Goal: Check status: Check status

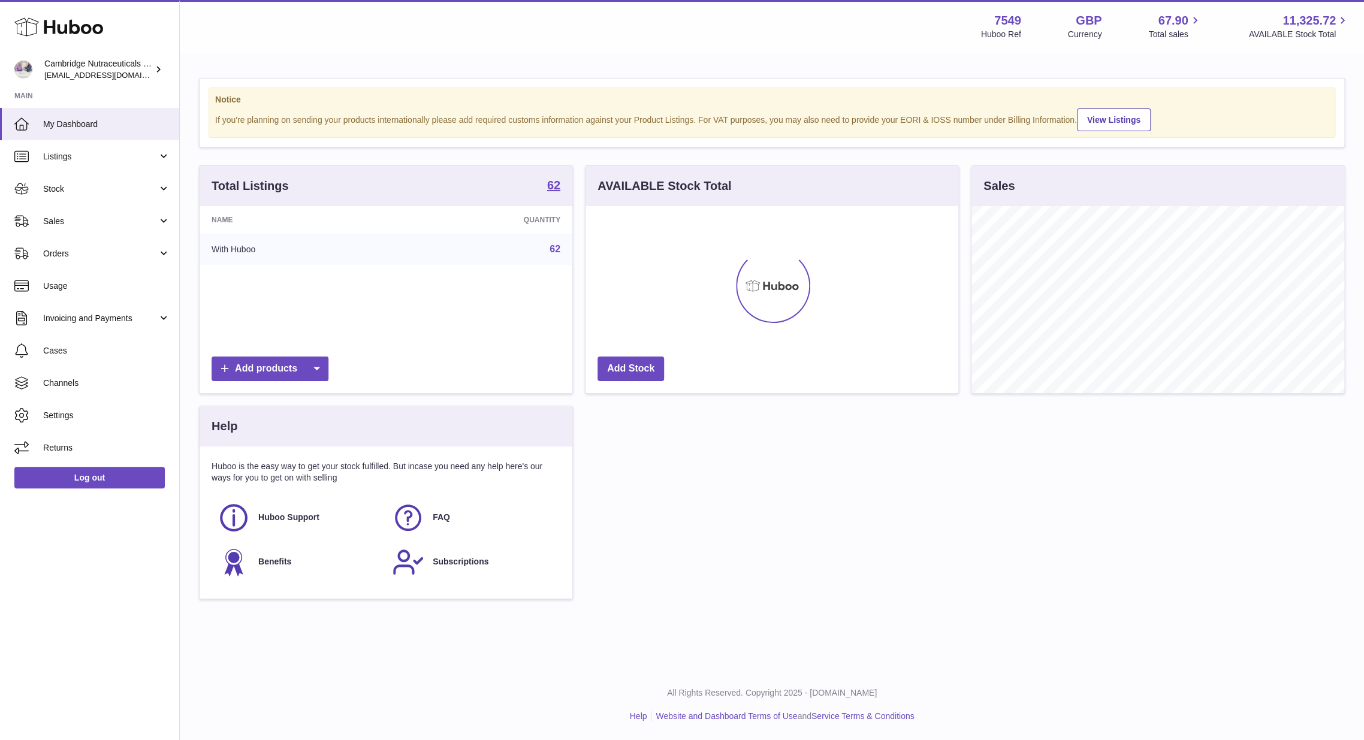
scroll to position [187, 373]
click at [85, 194] on span "Stock" at bounding box center [100, 188] width 114 height 11
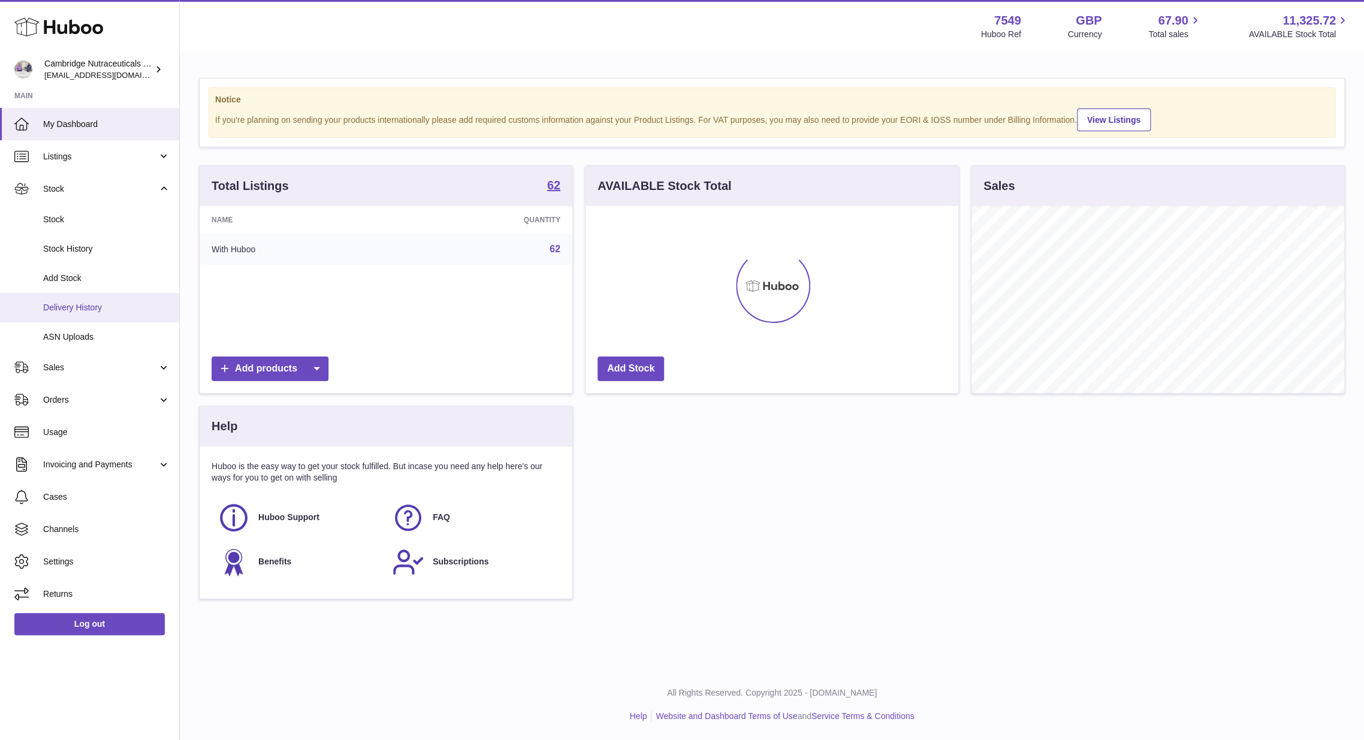
click at [83, 302] on span "Delivery History" at bounding box center [106, 307] width 127 height 11
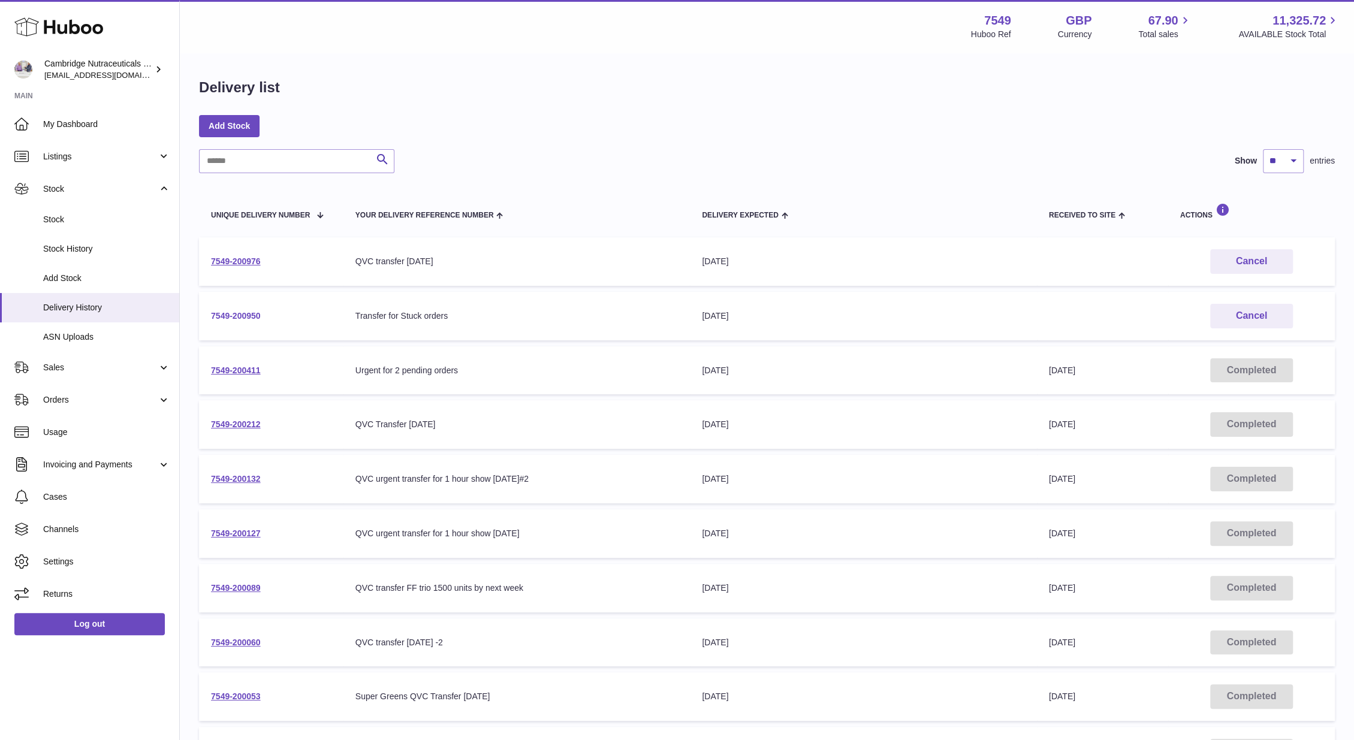
click at [223, 312] on link "7549-200950" at bounding box center [236, 316] width 50 height 10
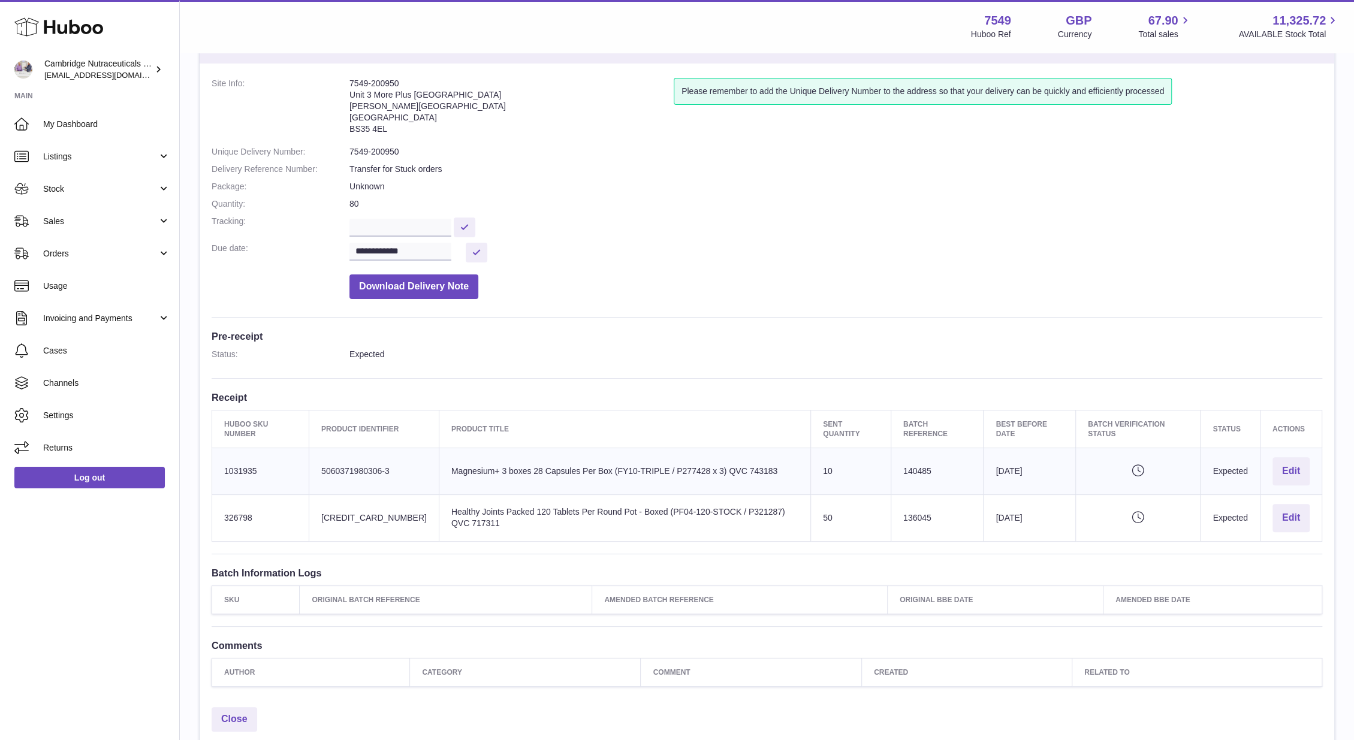
scroll to position [152, 0]
